Goal: Task Accomplishment & Management: Manage account settings

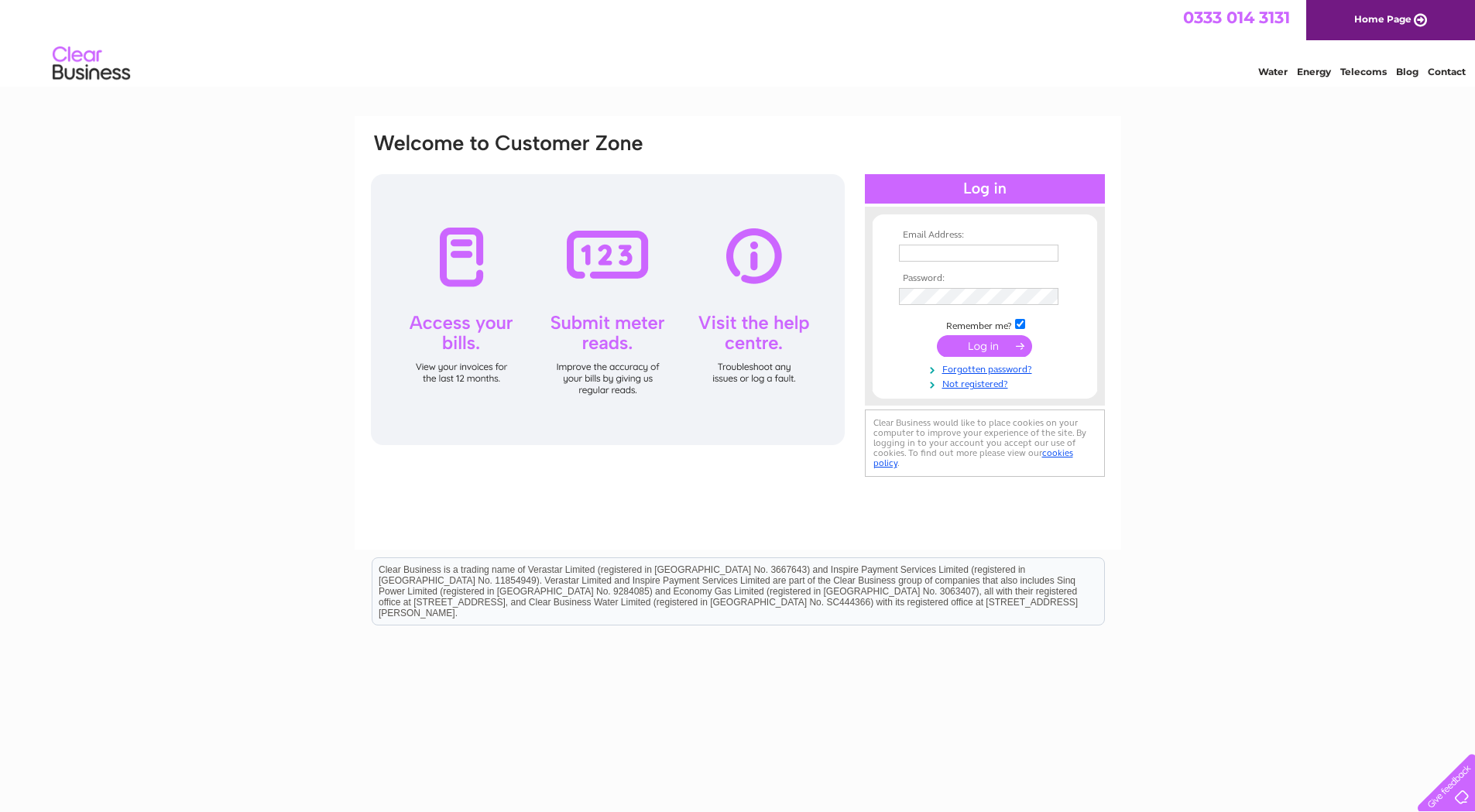
type input "liz@djracecars.com"
click at [956, 345] on input "submit" at bounding box center [984, 346] width 95 height 22
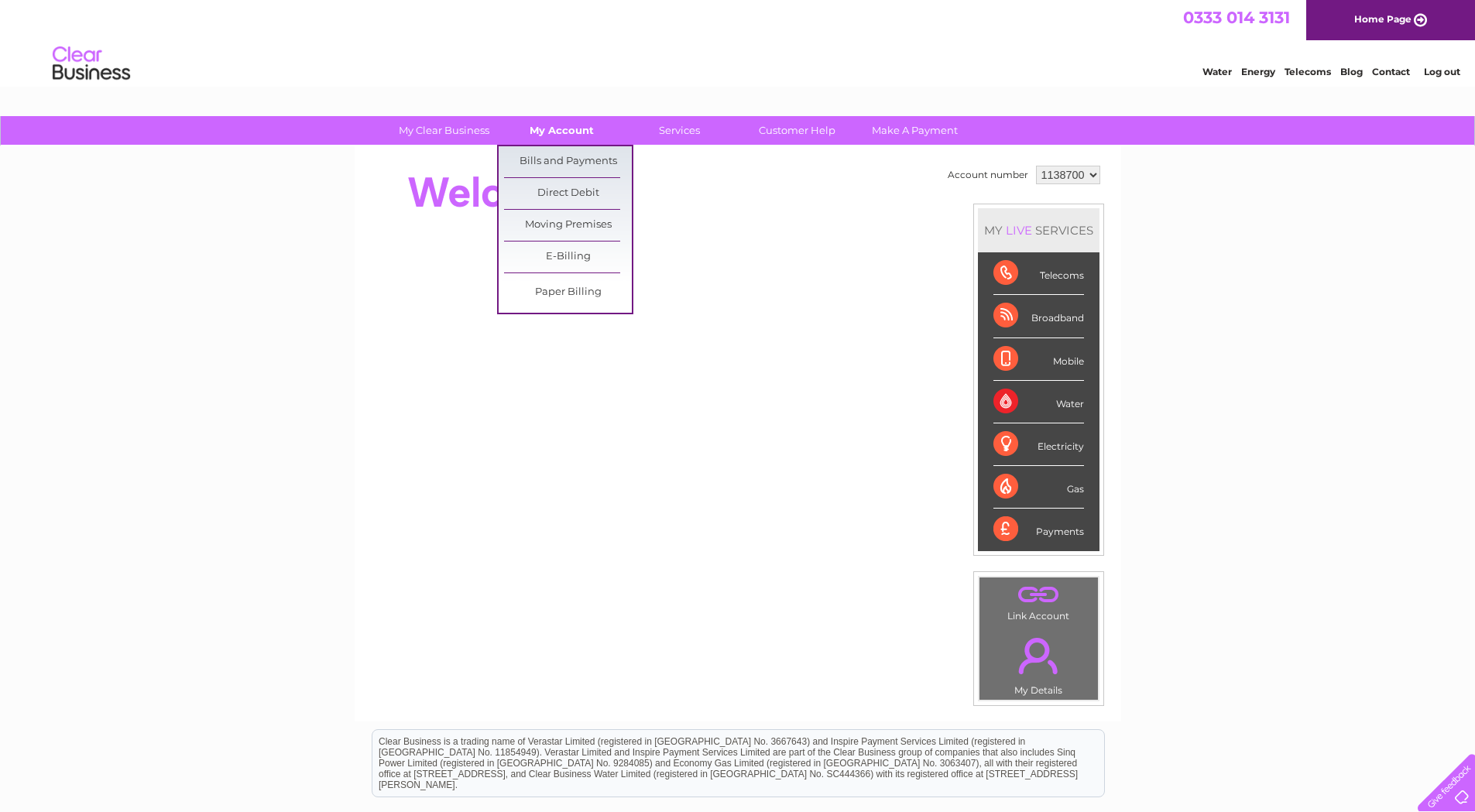
click at [575, 131] on link "My Account" at bounding box center [562, 130] width 128 height 28
